Goal: Check status: Check status

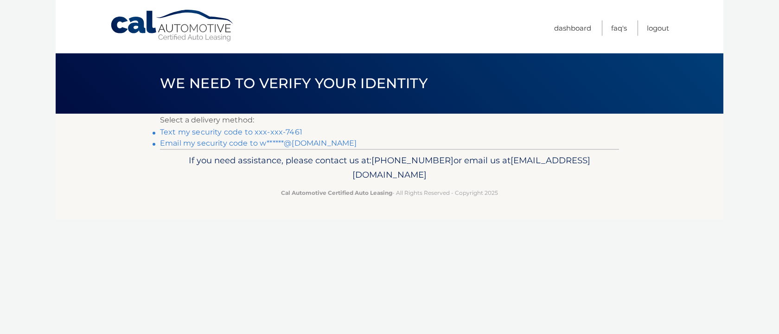
click at [210, 144] on link "Email my security code to w******@[DOMAIN_NAME]" at bounding box center [258, 143] width 197 height 9
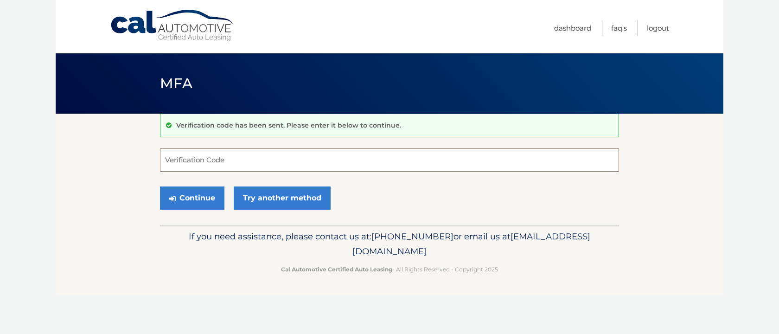
click at [200, 162] on input "Verification Code" at bounding box center [389, 159] width 459 height 23
paste input "241977"
type input "241977"
click at [185, 194] on button "Continue" at bounding box center [192, 197] width 64 height 23
click at [202, 198] on button "Continue" at bounding box center [192, 197] width 64 height 23
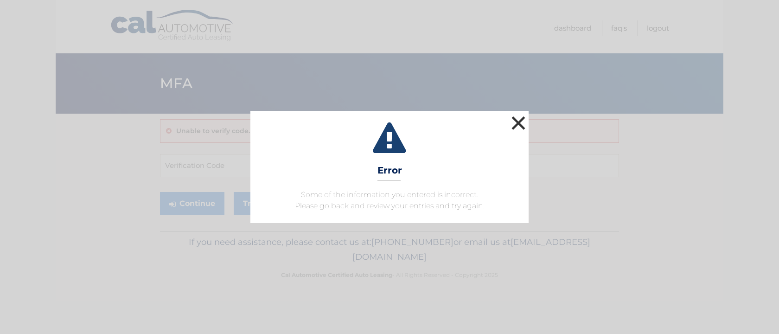
drag, startPoint x: 516, startPoint y: 121, endPoint x: 573, endPoint y: 144, distance: 61.0
click at [516, 121] on button "×" at bounding box center [518, 123] width 19 height 19
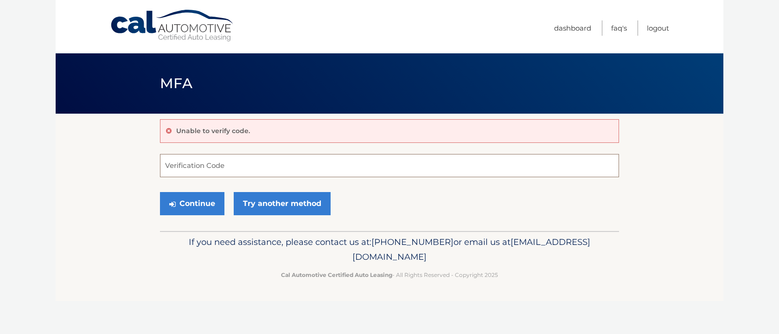
click at [234, 163] on input "Verification Code" at bounding box center [389, 165] width 459 height 23
paste input "241977"
type input "241977"
click at [188, 204] on button "Continue" at bounding box center [192, 203] width 64 height 23
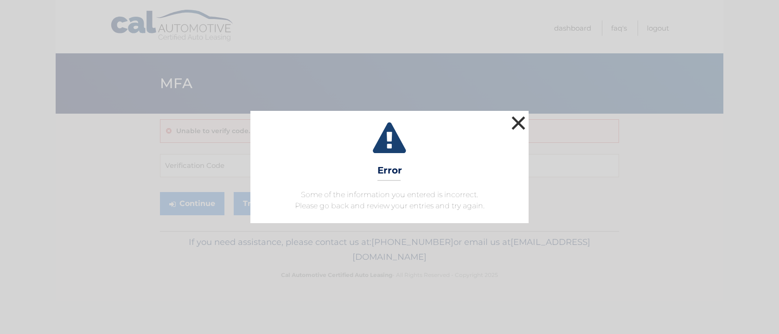
click at [517, 125] on button "×" at bounding box center [518, 123] width 19 height 19
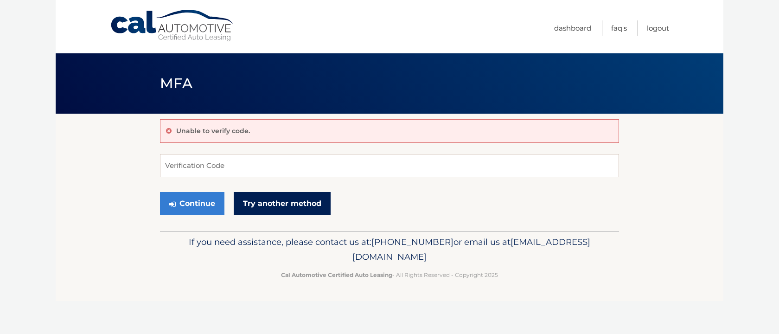
click at [294, 204] on link "Try another method" at bounding box center [282, 203] width 97 height 23
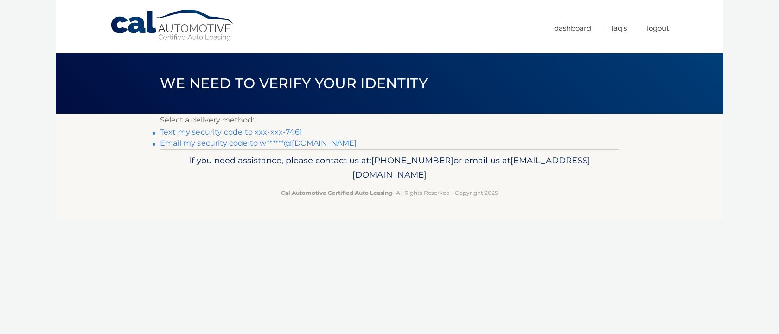
click at [226, 131] on link "Text my security code to xxx-xxx-7461" at bounding box center [231, 132] width 142 height 9
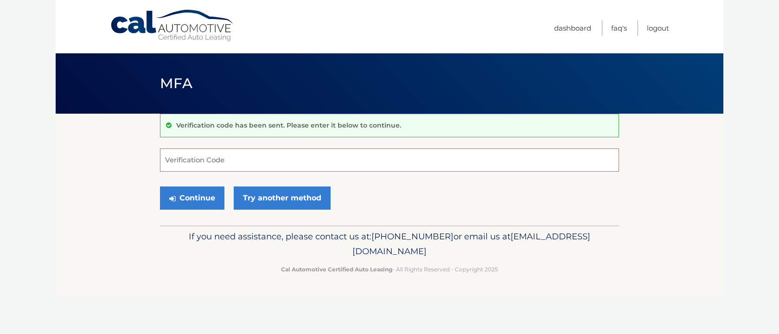
click at [187, 164] on input "Verification Code" at bounding box center [389, 159] width 459 height 23
type input "691708"
click at [192, 196] on button "Continue" at bounding box center [192, 197] width 64 height 23
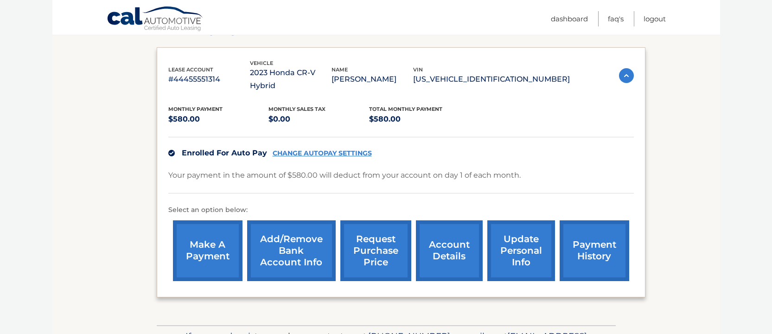
scroll to position [145, 0]
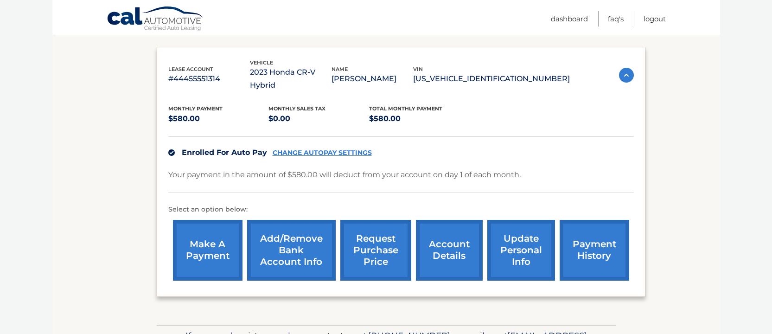
click at [449, 233] on link "account details" at bounding box center [449, 250] width 67 height 61
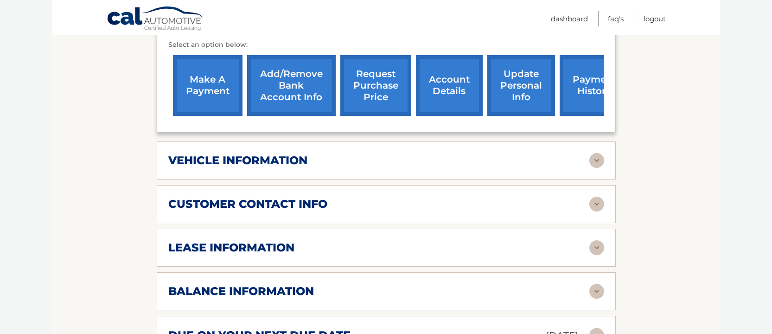
scroll to position [323, 0]
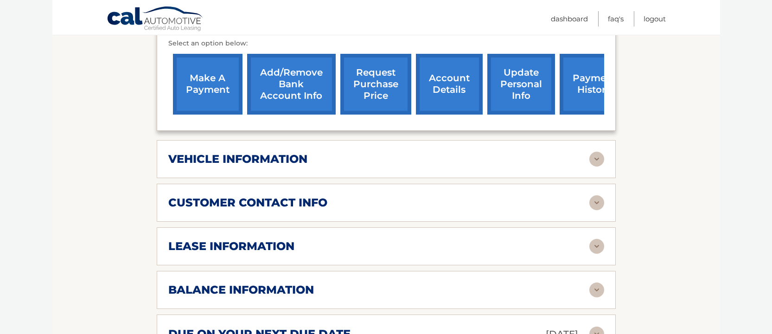
click at [599, 239] on img at bounding box center [597, 246] width 15 height 15
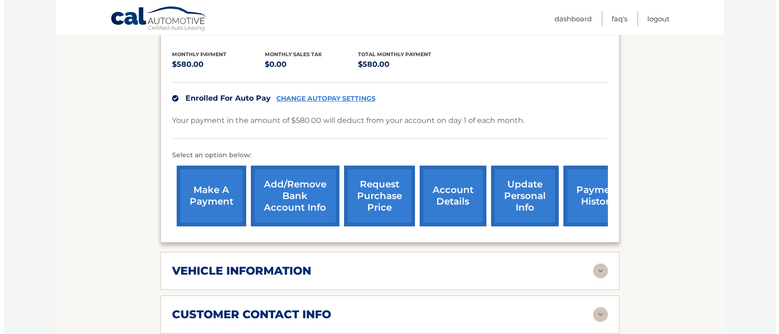
scroll to position [141, 0]
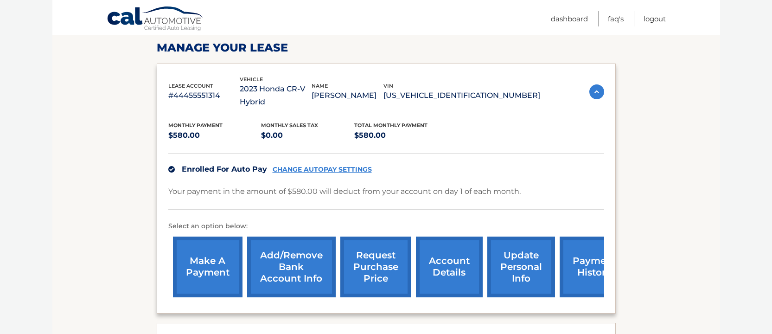
click at [363, 254] on link "request purchase price" at bounding box center [375, 267] width 71 height 61
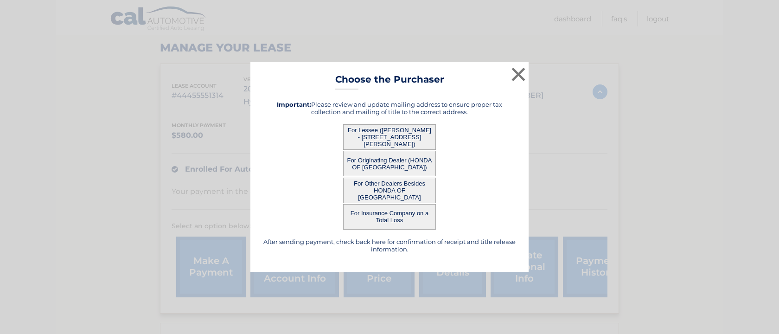
click at [386, 135] on button "For Lessee ([PERSON_NAME] - [STREET_ADDRESS][PERSON_NAME])" at bounding box center [389, 137] width 93 height 26
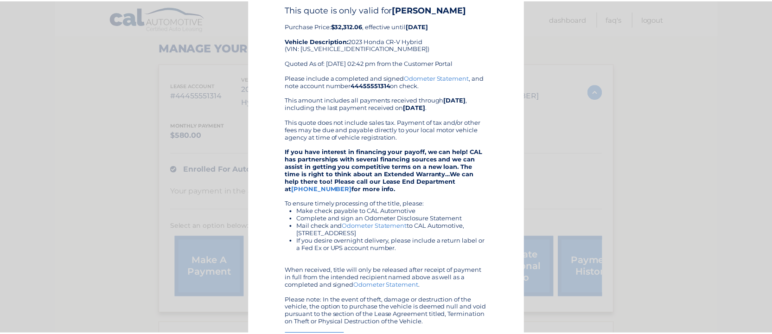
scroll to position [0, 0]
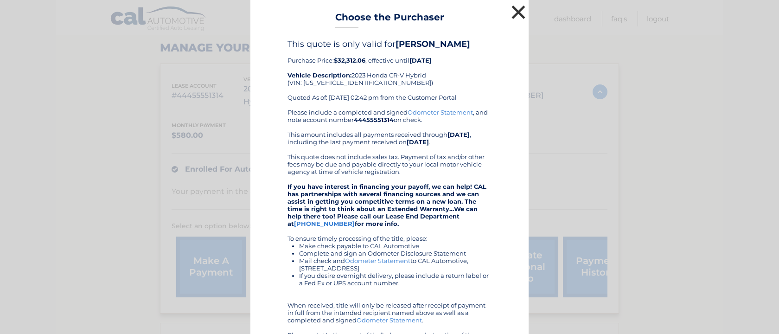
click at [517, 13] on button "×" at bounding box center [518, 12] width 19 height 19
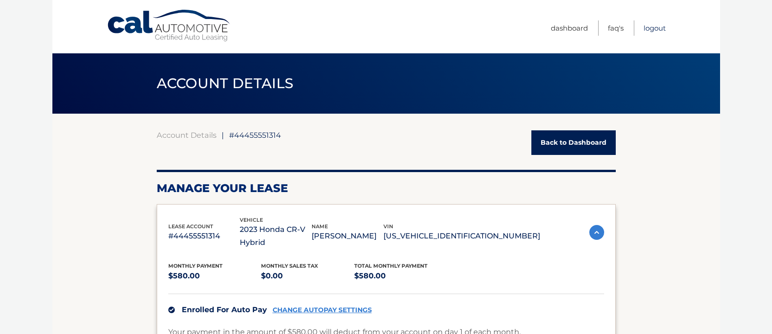
click at [654, 26] on link "Logout" at bounding box center [655, 27] width 22 height 15
